Goal: Information Seeking & Learning: Learn about a topic

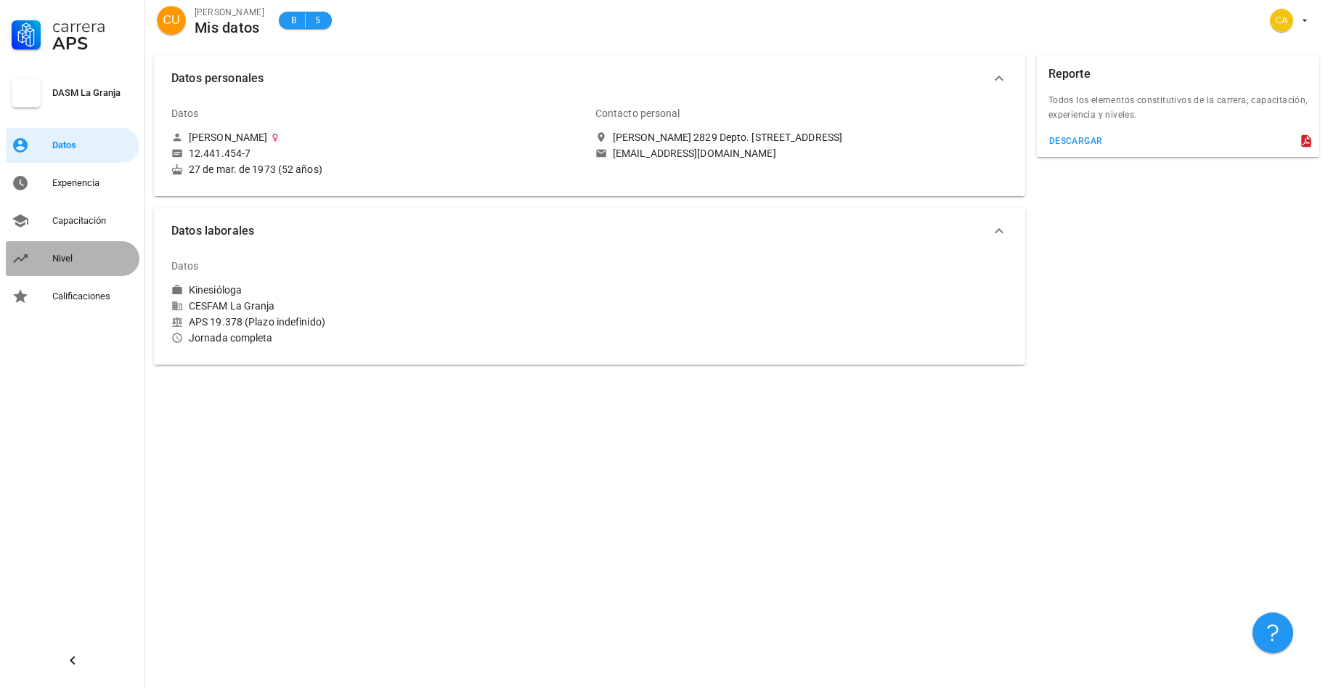
click at [64, 266] on div "Nivel" at bounding box center [92, 258] width 81 height 23
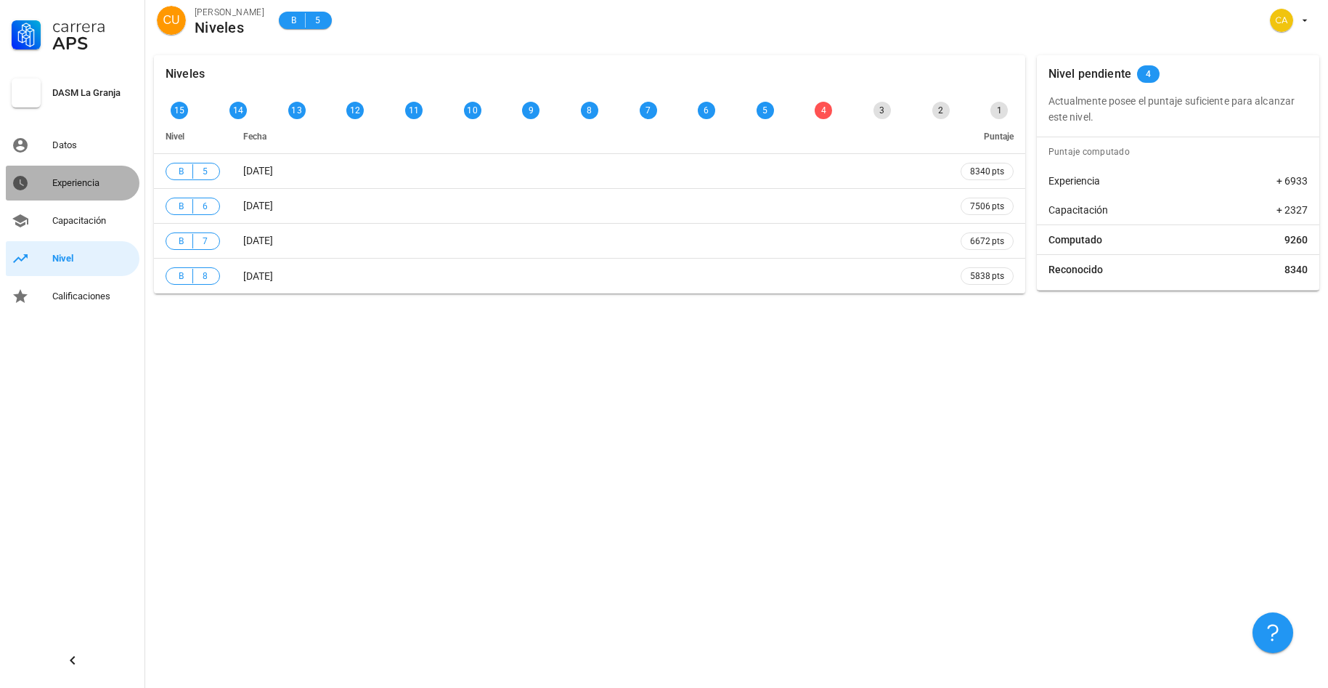
click at [93, 185] on div "Experiencia" at bounding box center [92, 183] width 81 height 12
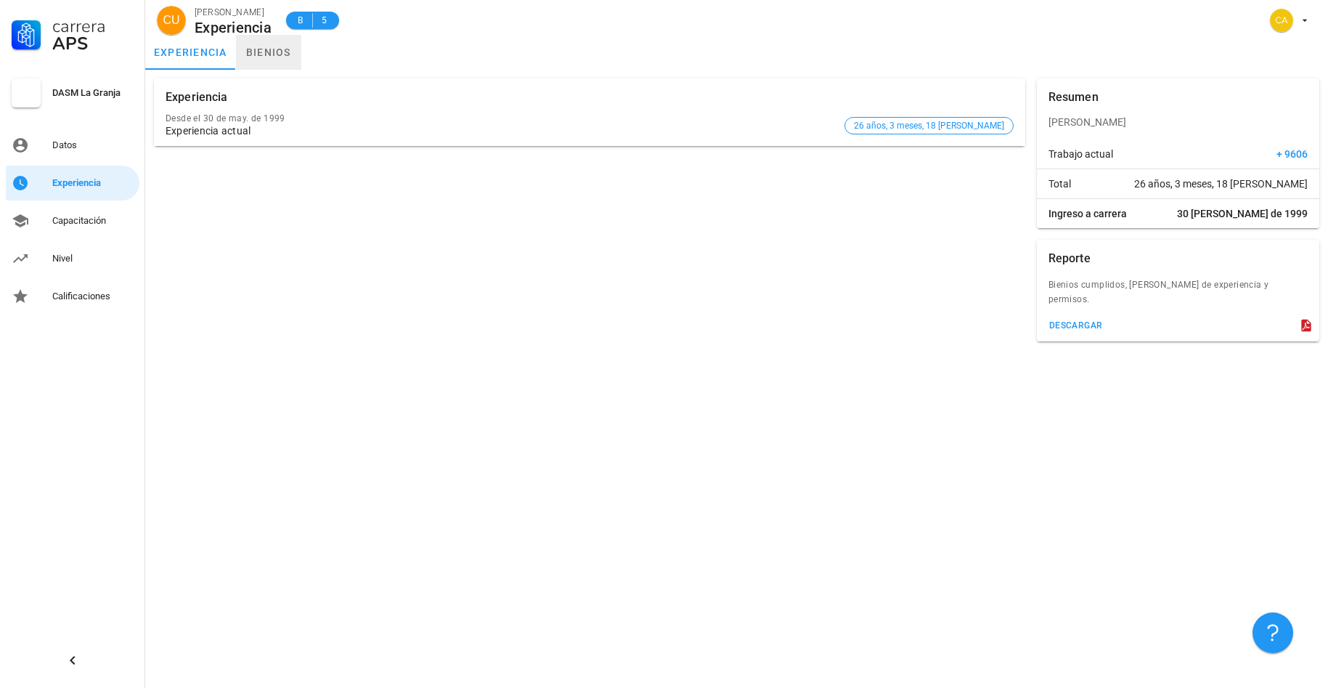
click at [269, 52] on link "bienios" at bounding box center [268, 52] width 65 height 35
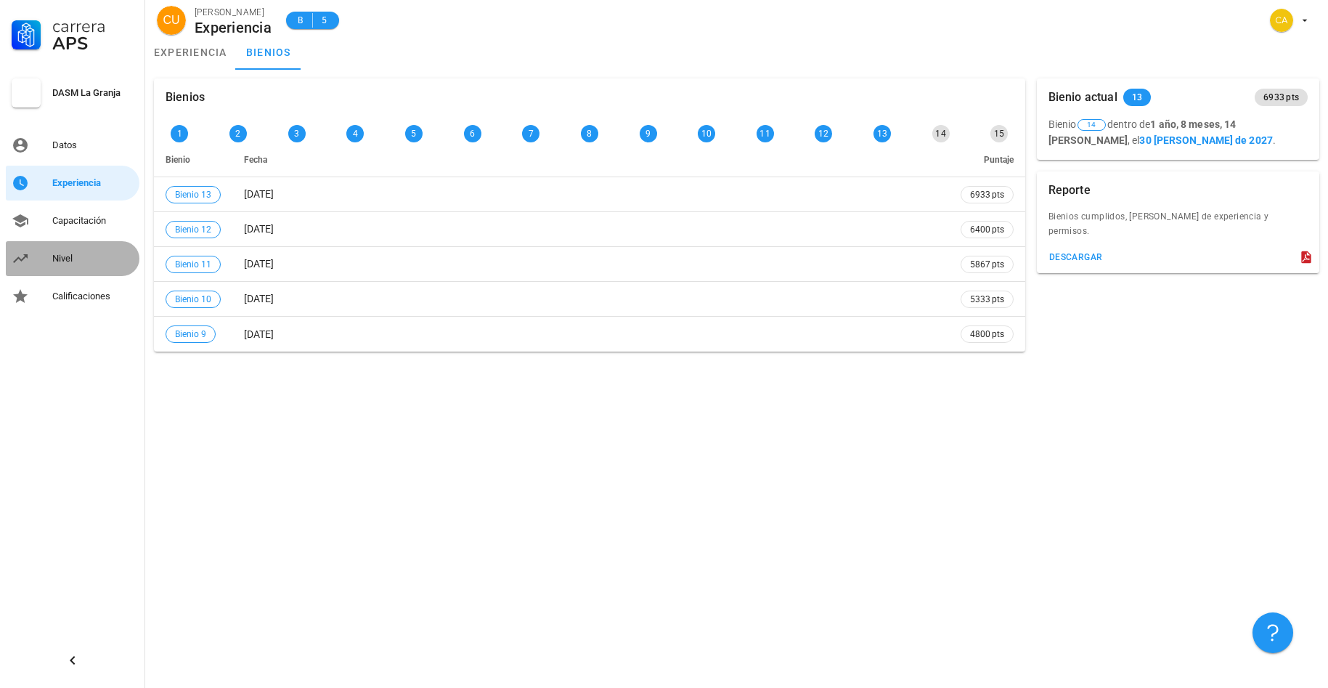
click at [67, 261] on div "Nivel" at bounding box center [92, 259] width 81 height 12
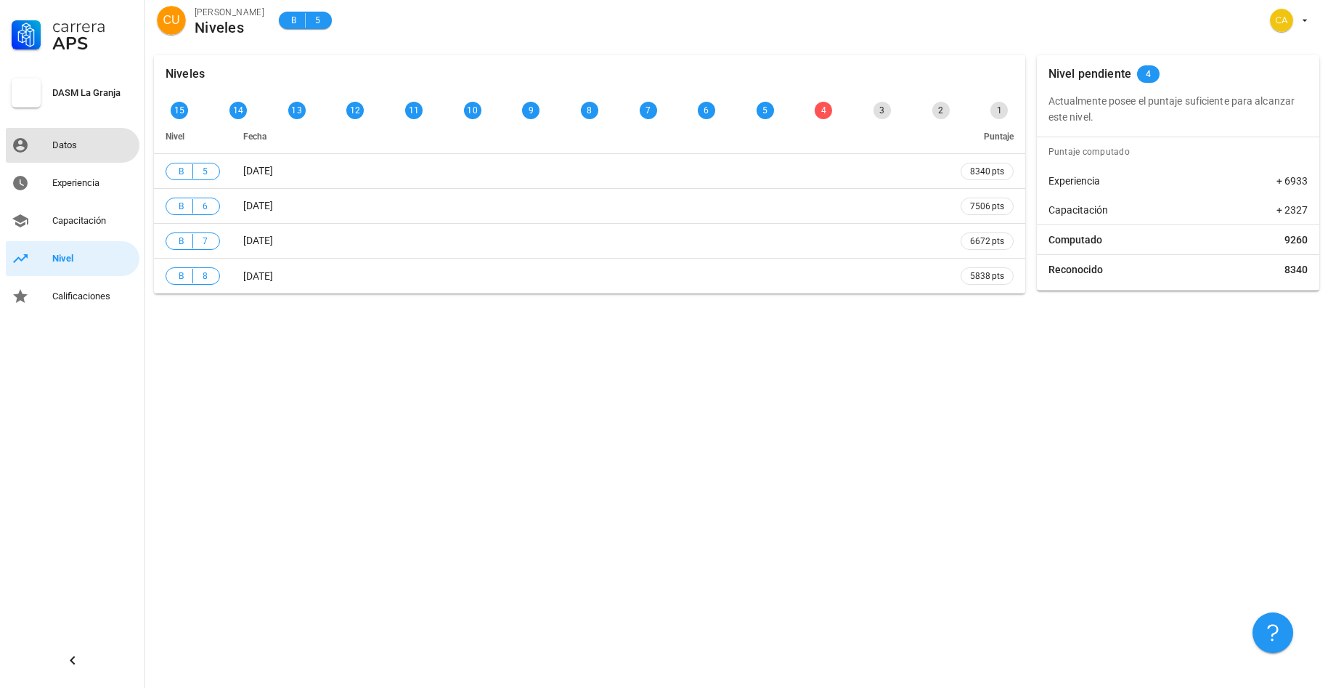
click at [72, 148] on div "Datos" at bounding box center [92, 145] width 81 height 12
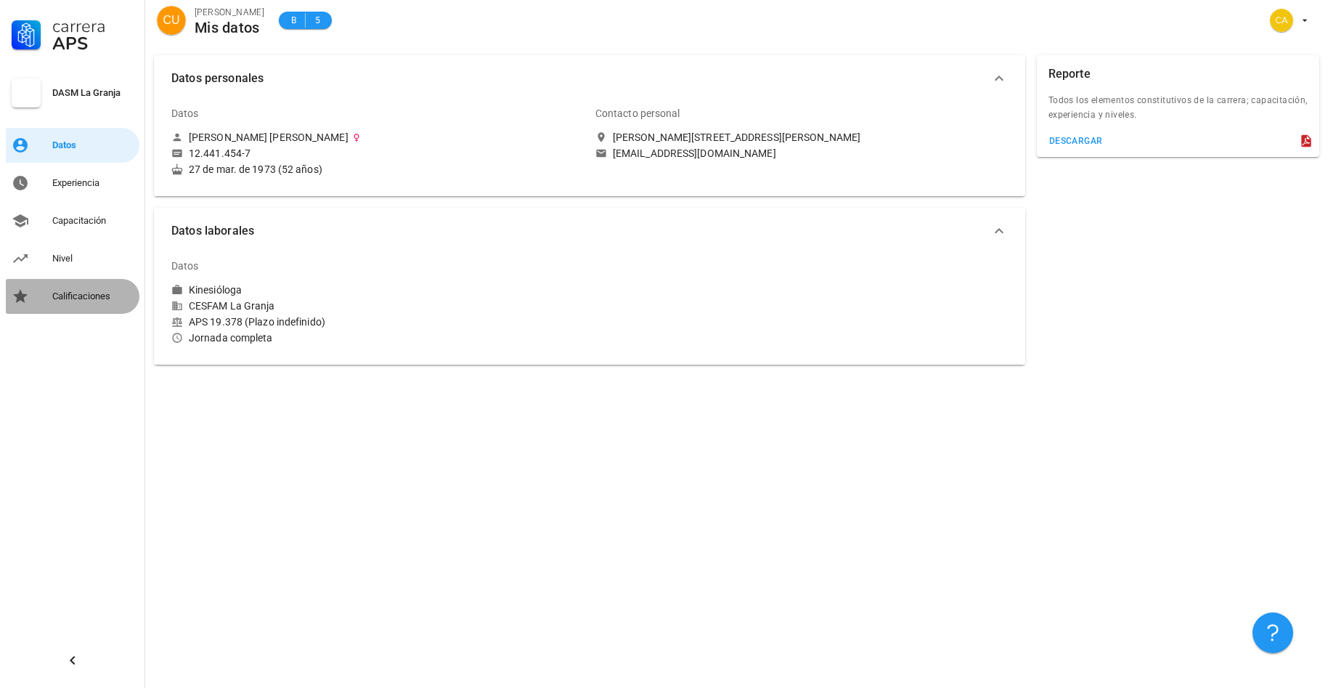
click at [73, 298] on div "Calificaciones" at bounding box center [92, 297] width 81 height 12
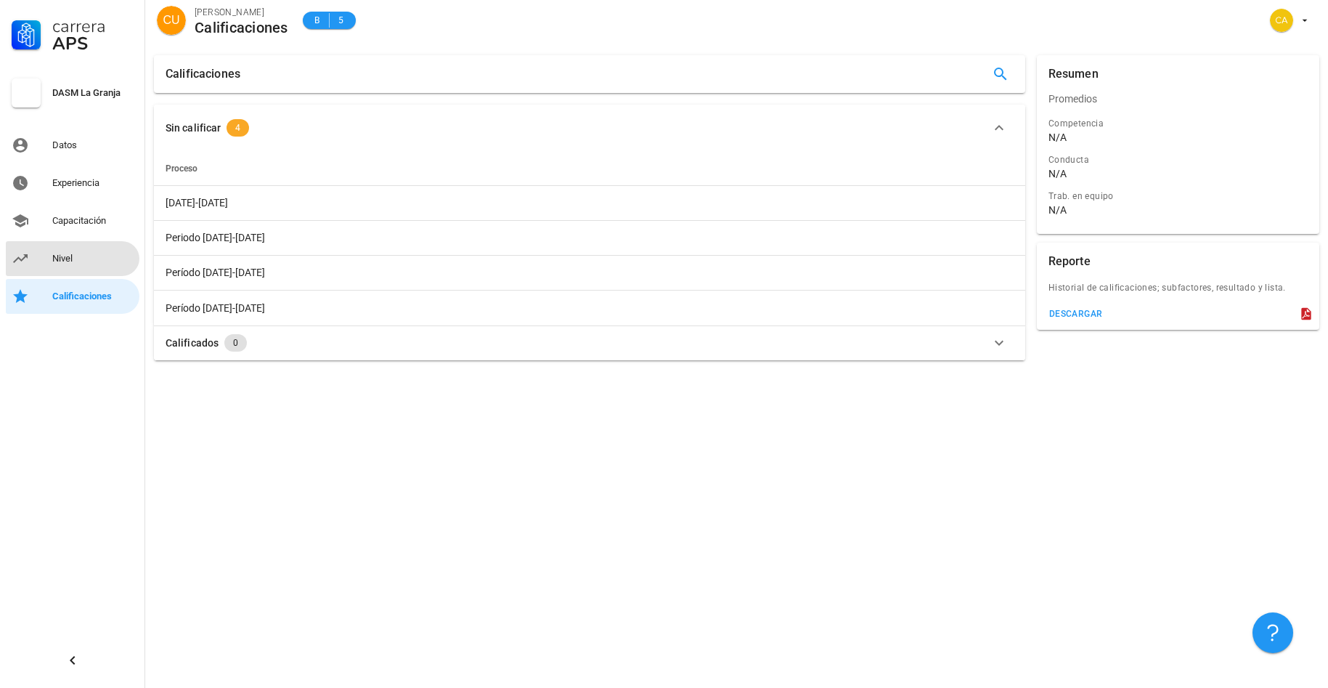
click at [66, 257] on div "Nivel" at bounding box center [92, 259] width 81 height 12
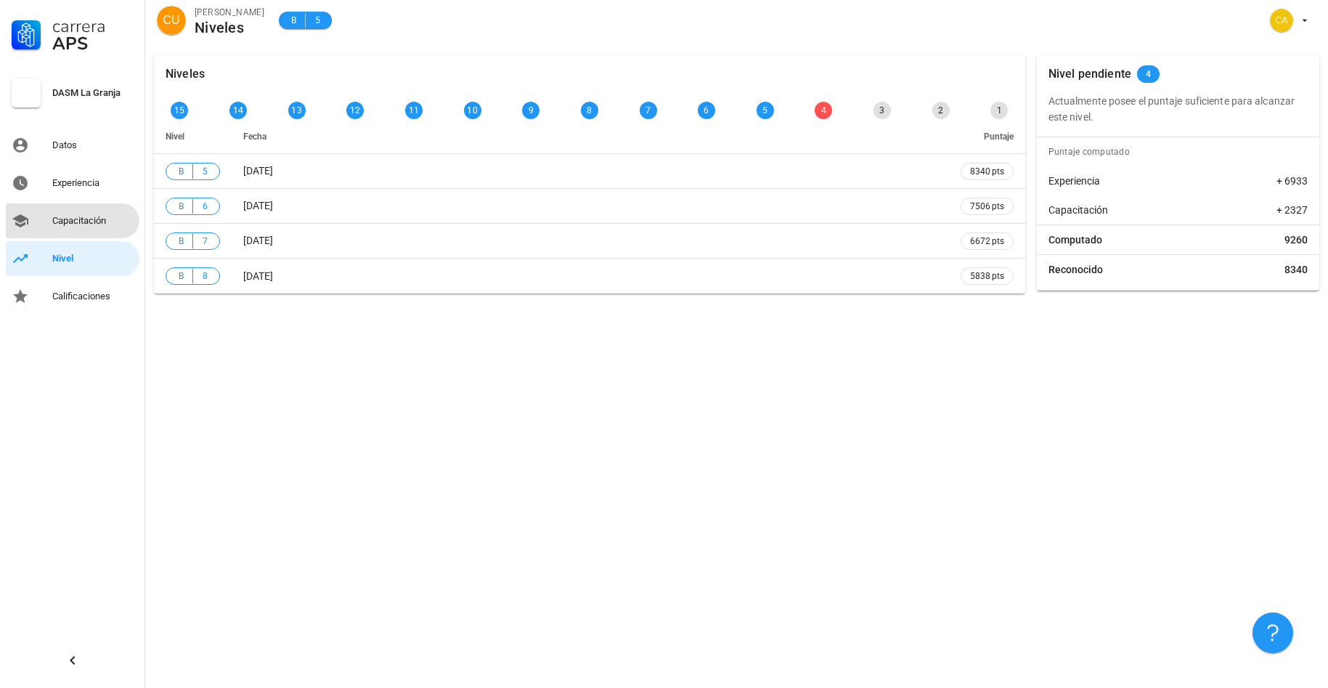
click at [81, 222] on div "Capacitación" at bounding box center [92, 221] width 81 height 12
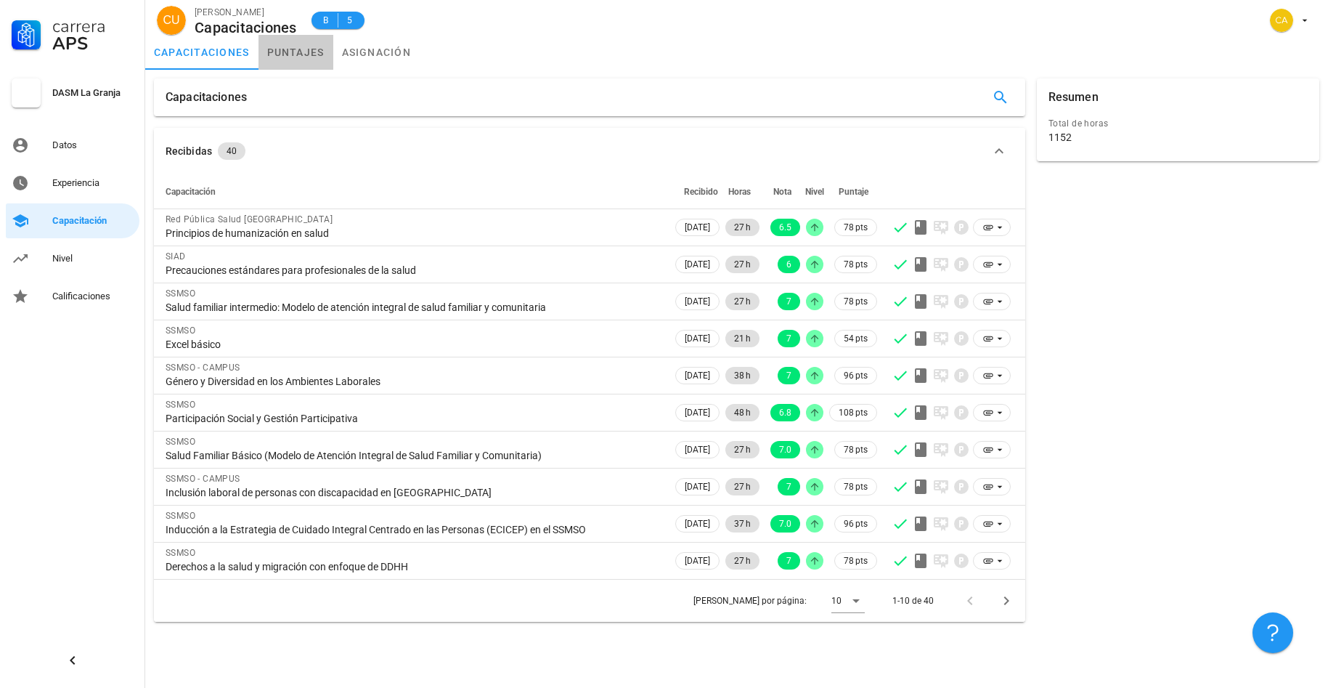
click at [294, 50] on link "puntajes" at bounding box center [296, 52] width 75 height 35
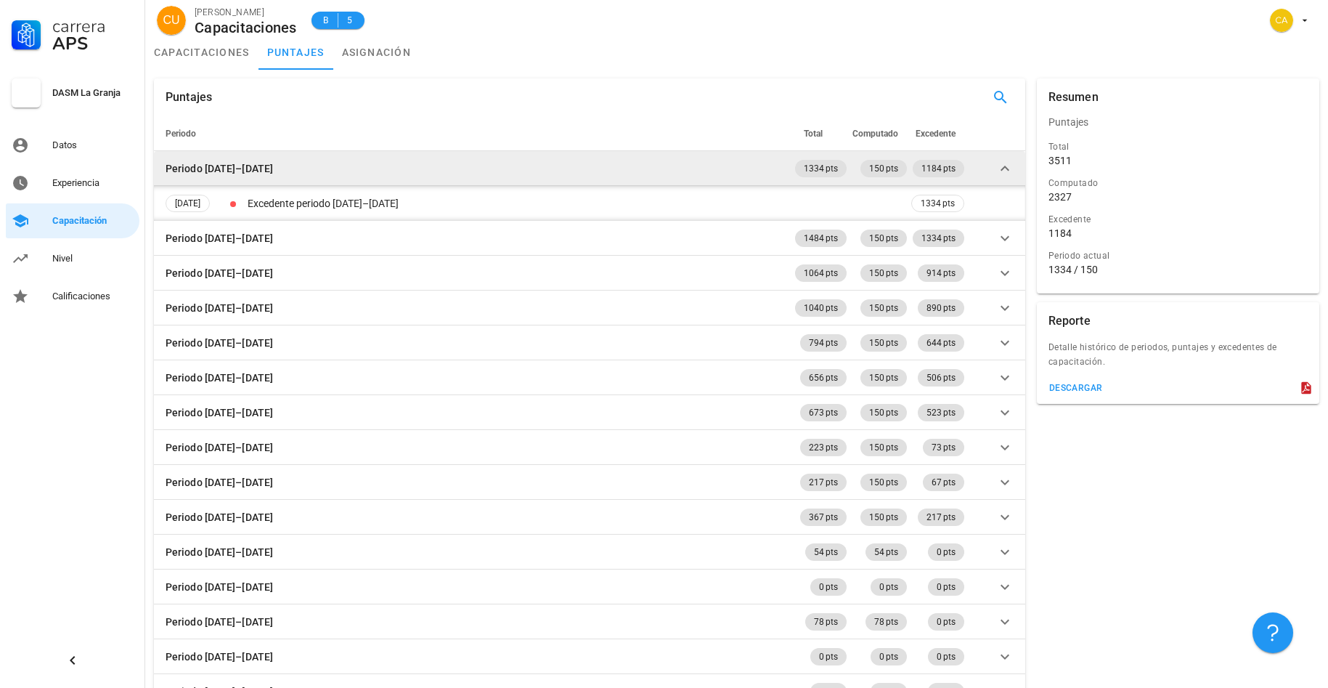
click at [301, 167] on td "Periodo 2025–2026" at bounding box center [473, 168] width 638 height 35
